Goal: Information Seeking & Learning: Find specific fact

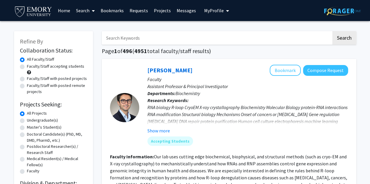
click at [140, 41] on input "Search Keywords" at bounding box center [216, 37] width 229 height 13
click at [149, 37] on input "Search Keywords" at bounding box center [216, 37] width 229 height 13
type input "[PERSON_NAME]"
click at [332, 31] on button "Search" at bounding box center [344, 37] width 24 height 13
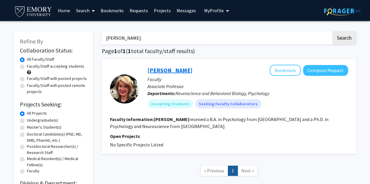
click at [165, 71] on link "[PERSON_NAME]" at bounding box center [169, 70] width 45 height 7
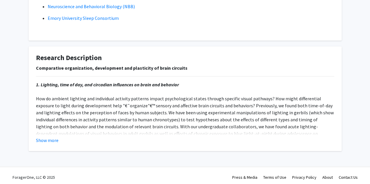
scroll to position [161, 0]
click at [46, 140] on button "Show more" at bounding box center [47, 140] width 23 height 7
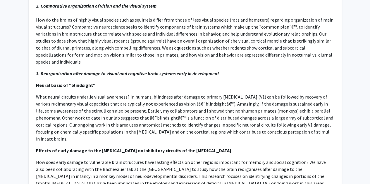
scroll to position [307, 0]
